Goal: Task Accomplishment & Management: Manage account settings

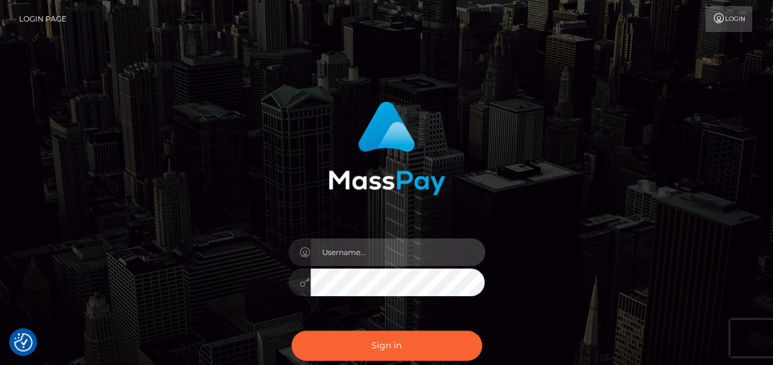
click at [350, 248] on input "text" at bounding box center [397, 253] width 175 height 28
type input "[PERSON_NAME][EMAIL_ADDRESS][PERSON_NAME][DOMAIN_NAME]"
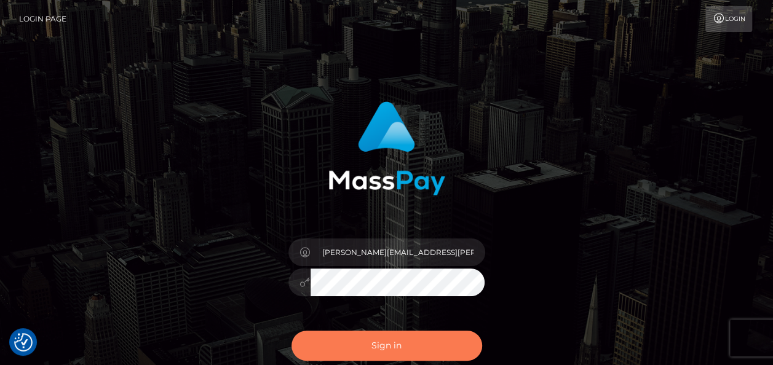
click at [421, 336] on button "Sign in" at bounding box center [386, 346] width 191 height 30
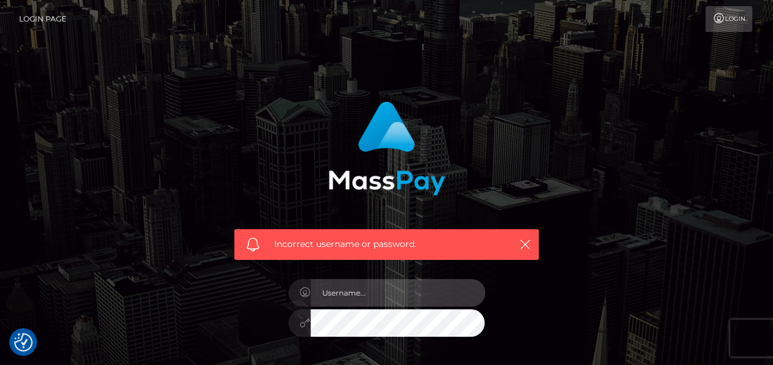
click at [426, 304] on input "text" at bounding box center [397, 293] width 175 height 28
type input "[PERSON_NAME][EMAIL_ADDRESS][PERSON_NAME][DOMAIN_NAME]"
click at [409, 301] on input "text" at bounding box center [397, 293] width 175 height 28
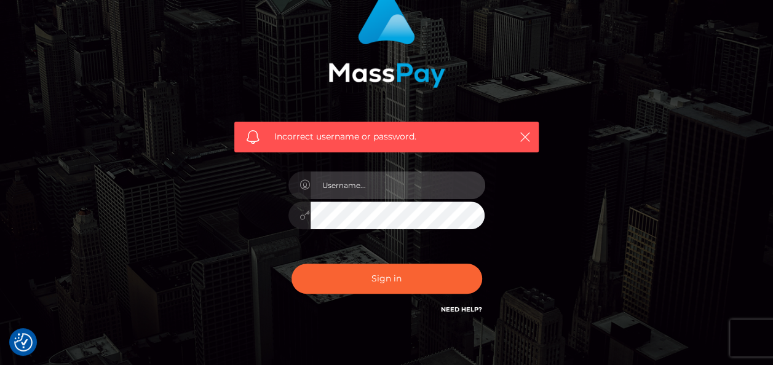
scroll to position [172, 0]
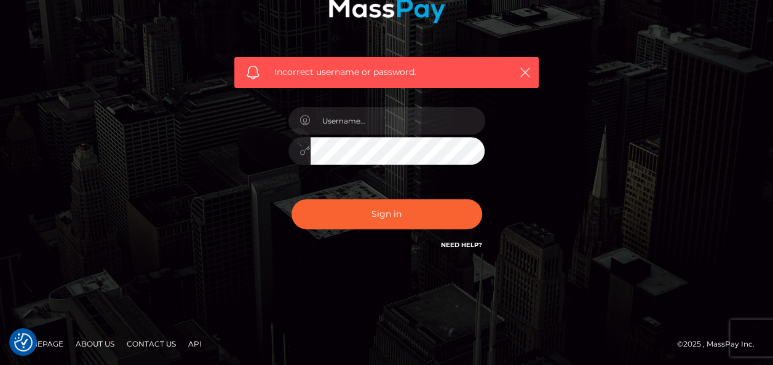
click at [143, 347] on link "Contact Us" at bounding box center [151, 343] width 59 height 19
click at [164, 344] on link "Contact Us" at bounding box center [151, 343] width 59 height 19
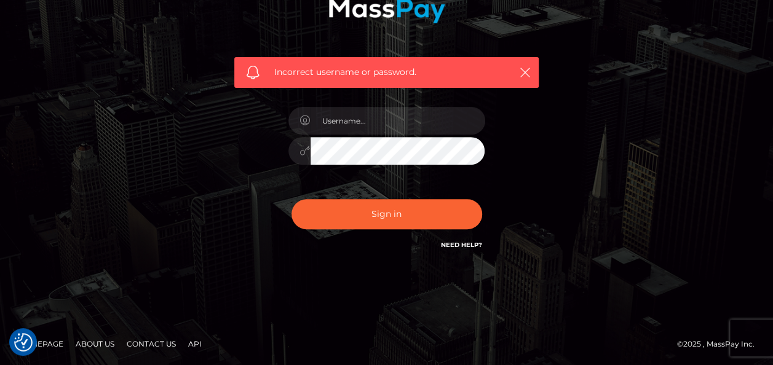
click at [162, 342] on link "Contact Us" at bounding box center [151, 343] width 59 height 19
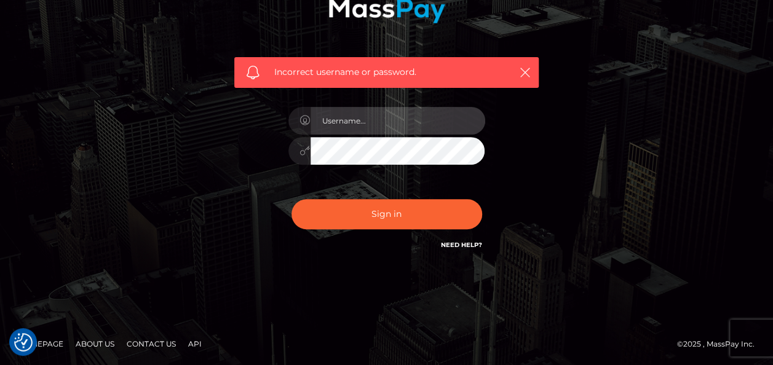
click at [442, 125] on input "text" at bounding box center [397, 121] width 175 height 28
type input "jack.earnshaw@hotmail.com"
click at [319, 121] on input "jack.earnshaw@hotmail.com" at bounding box center [397, 121] width 175 height 28
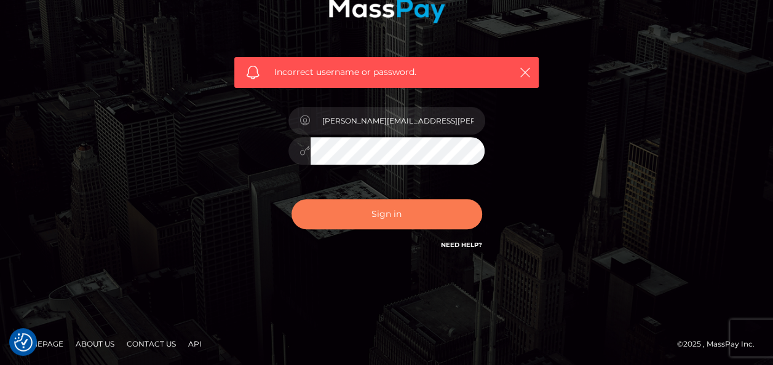
click at [416, 213] on button "Sign in" at bounding box center [386, 214] width 191 height 30
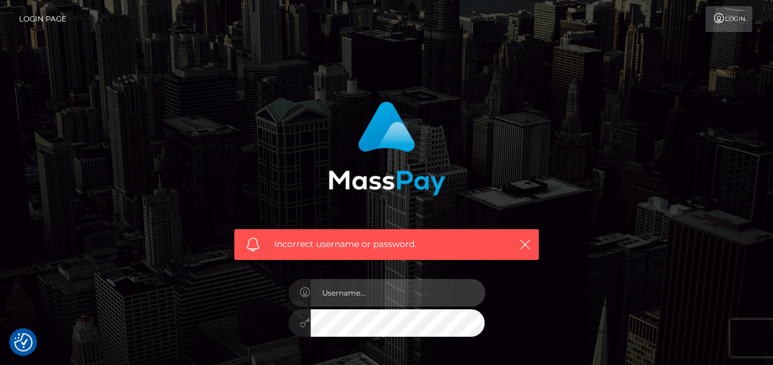
click at [375, 293] on input "text" at bounding box center [397, 293] width 175 height 28
type input "[PERSON_NAME][EMAIL_ADDRESS][PERSON_NAME][DOMAIN_NAME]"
click at [406, 302] on input "[PERSON_NAME][EMAIL_ADDRESS][PERSON_NAME][DOMAIN_NAME]" at bounding box center [397, 293] width 175 height 28
click at [441, 296] on input "[PERSON_NAME][EMAIL_ADDRESS][PERSON_NAME][DOMAIN_NAME]" at bounding box center [397, 293] width 175 height 28
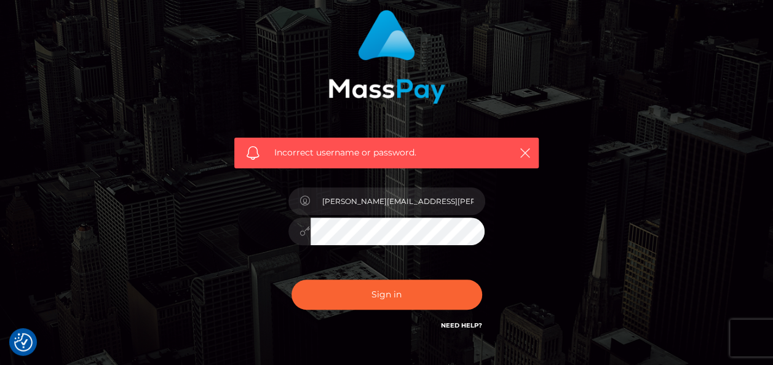
scroll to position [109, 0]
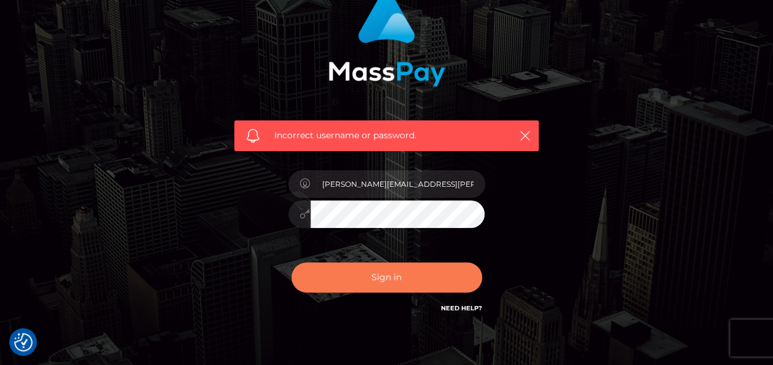
click at [438, 272] on button "Sign in" at bounding box center [386, 278] width 191 height 30
